Goal: Transaction & Acquisition: Purchase product/service

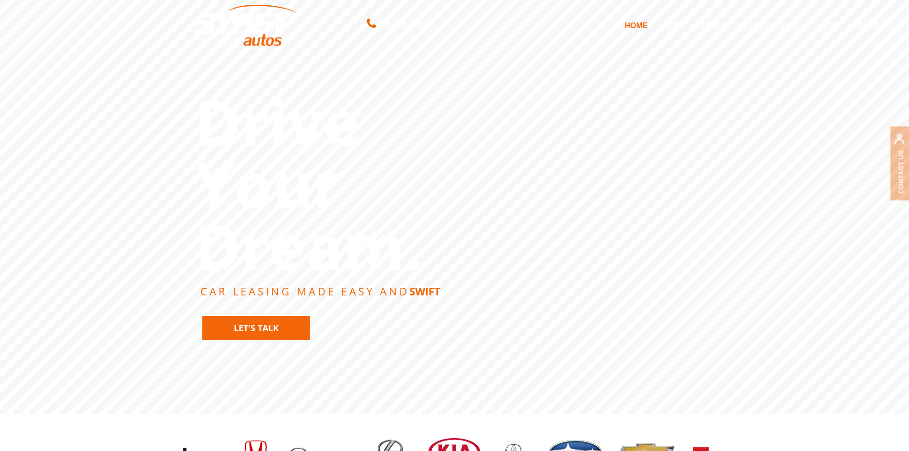
click at [301, 335] on link "Let's Talk" at bounding box center [256, 328] width 110 height 26
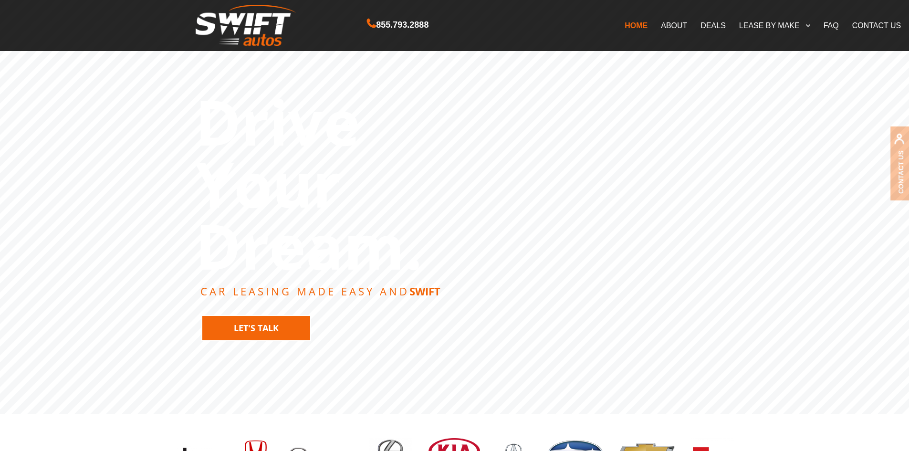
scroll to position [2260, 0]
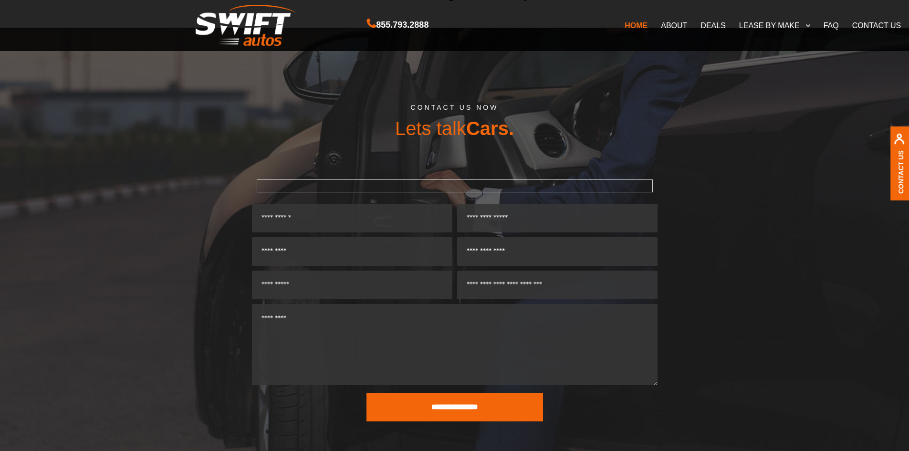
click at [666, 30] on link "ABOUT" at bounding box center [675, 25] width 40 height 20
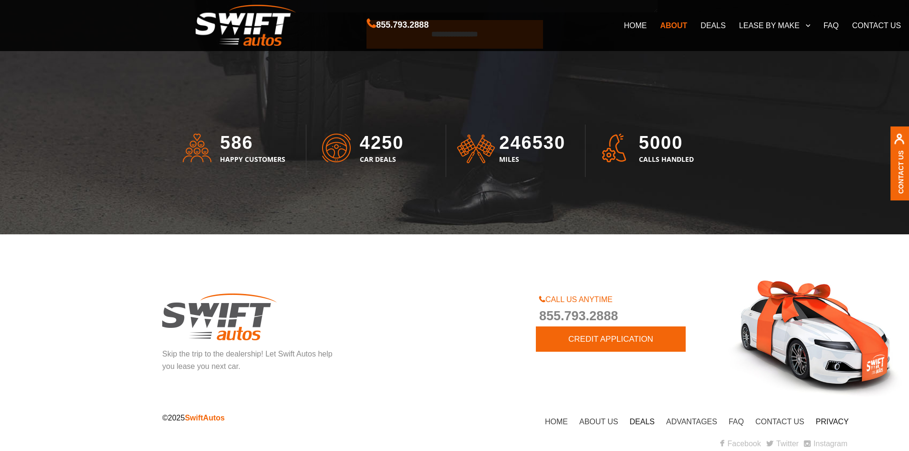
scroll to position [2638, 0]
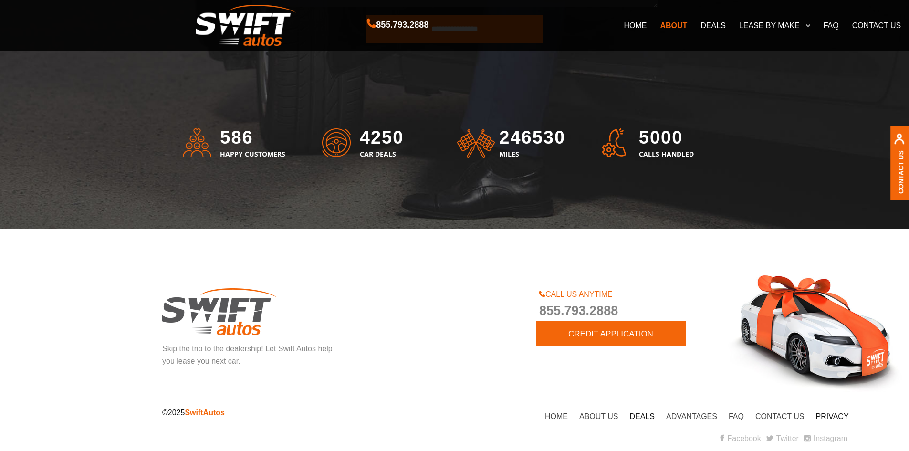
click at [640, 420] on li "DEALS" at bounding box center [642, 417] width 36 height 12
click at [638, 414] on link "DEALS" at bounding box center [642, 416] width 25 height 8
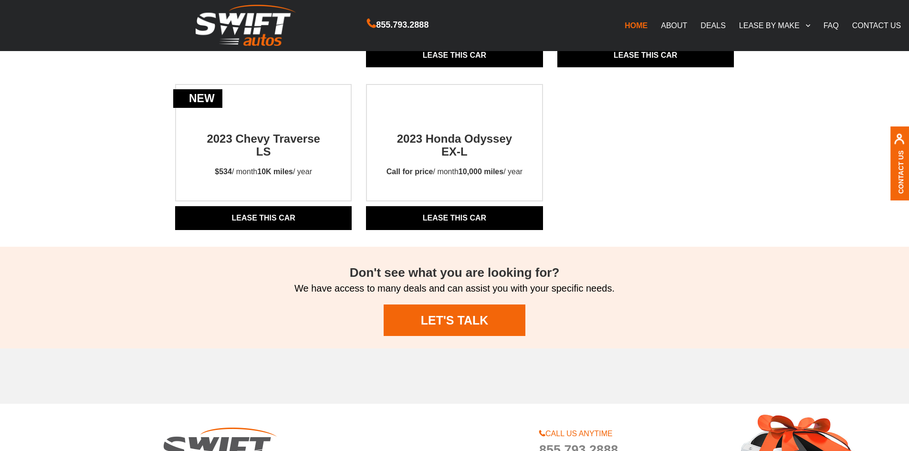
scroll to position [1003, 0]
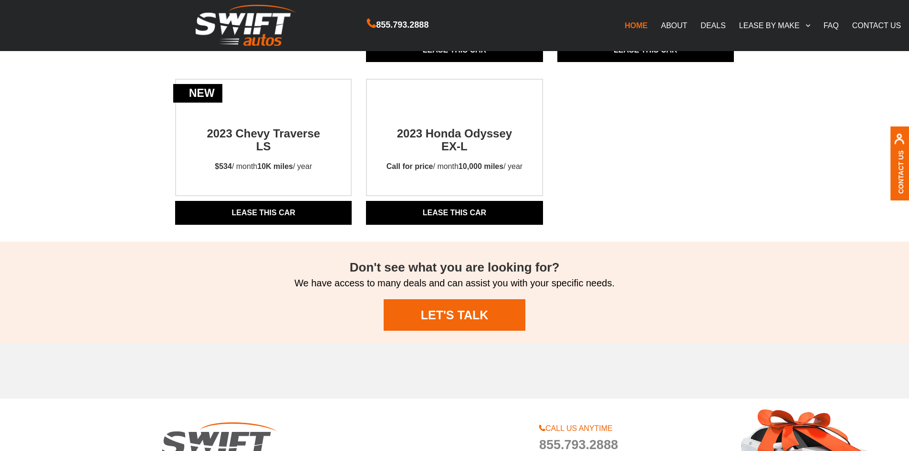
click at [476, 327] on link "LET'S TALK" at bounding box center [454, 315] width 141 height 32
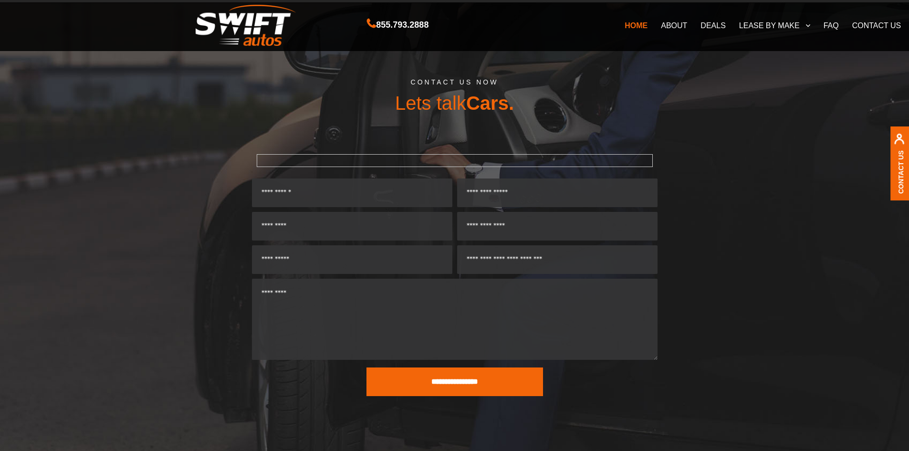
scroll to position [2285, 0]
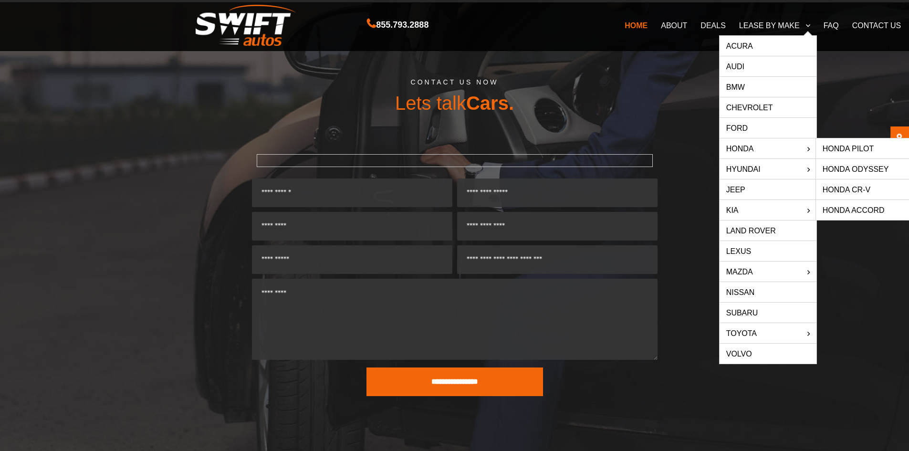
click at [828, 148] on link "Honda Pilot" at bounding box center [864, 148] width 97 height 20
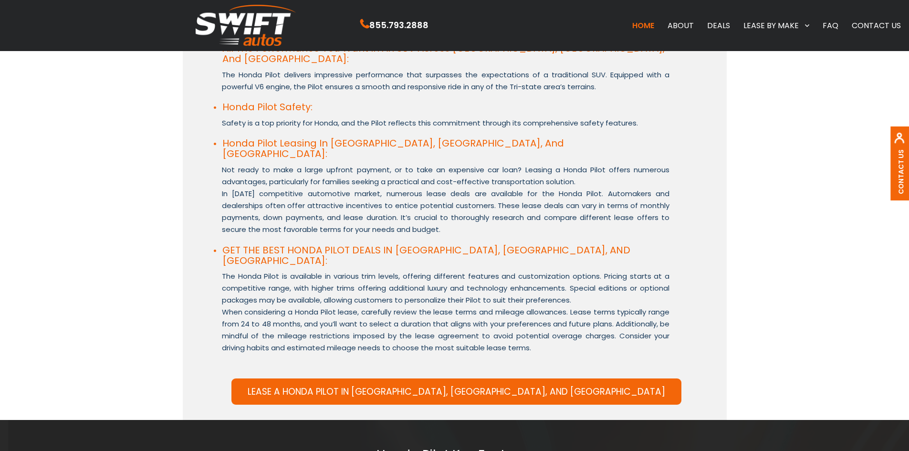
scroll to position [716, 0]
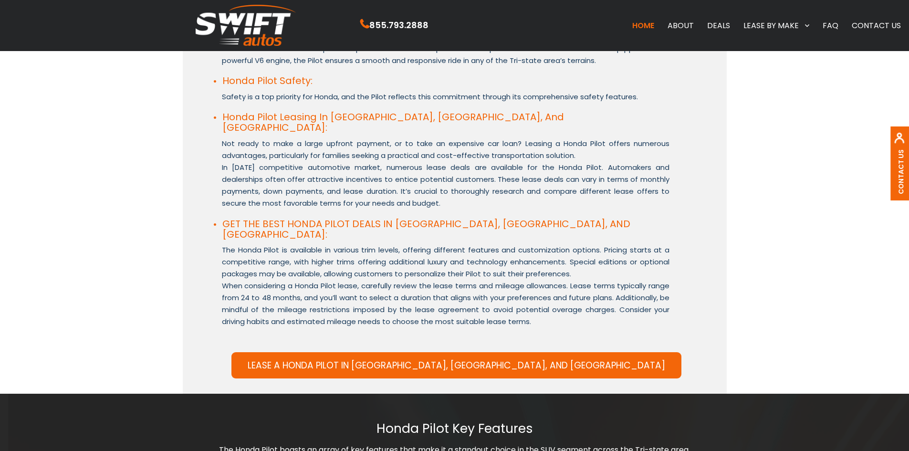
click at [499, 352] on link "LEASE A HONDA PILOT IN [GEOGRAPHIC_DATA], [GEOGRAPHIC_DATA], AND [GEOGRAPHIC_DA…" at bounding box center [457, 365] width 450 height 26
